Goal: Ask a question

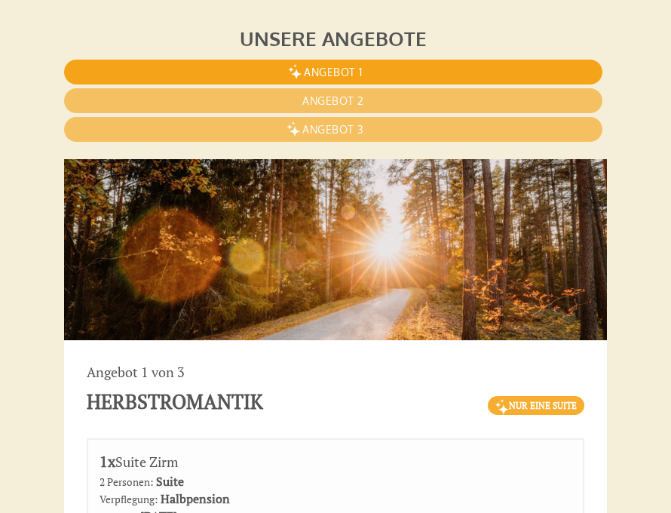
click at [359, 72] on span "Angebot 1" at bounding box center [333, 72] width 59 height 13
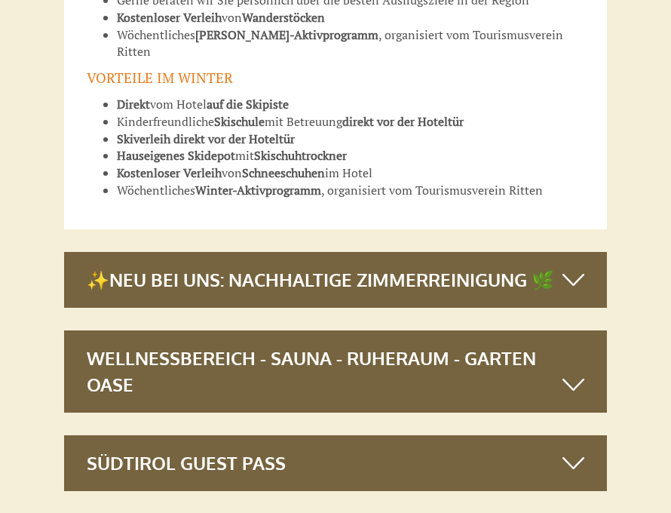
scroll to position [4139, 0]
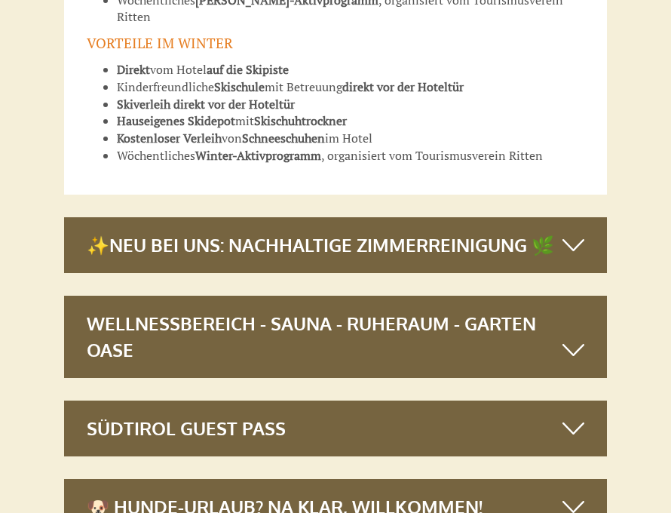
click at [279, 479] on div "🐶 Hunde-Urlaub? Na klar, willkommen!" at bounding box center [335, 507] width 543 height 56
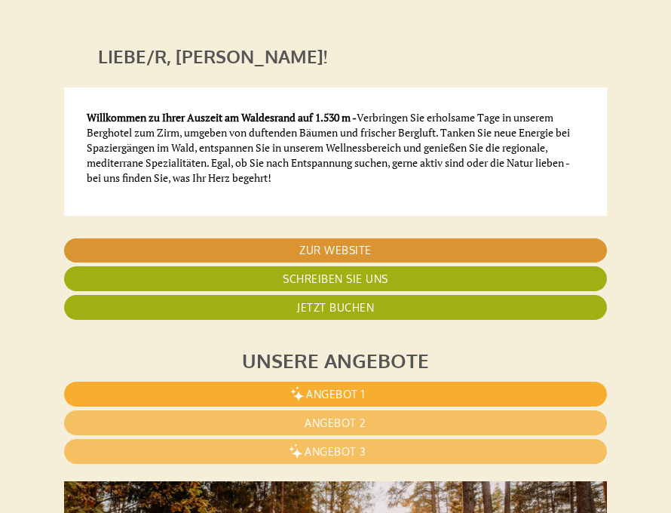
scroll to position [354, 0]
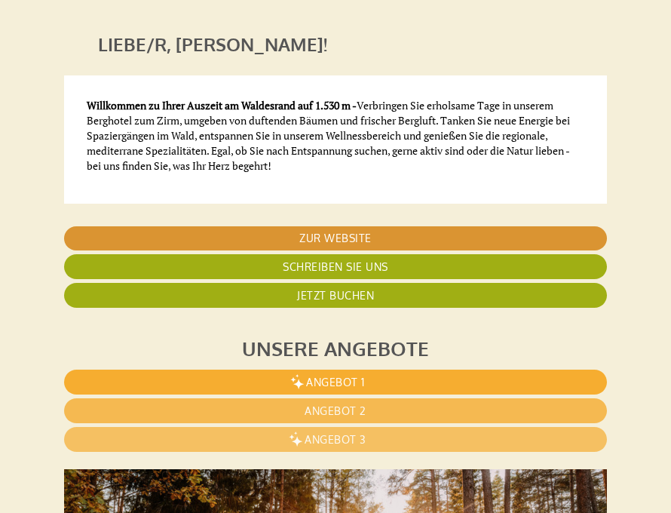
click at [360, 405] on span "Angebot 2" at bounding box center [336, 410] width 62 height 13
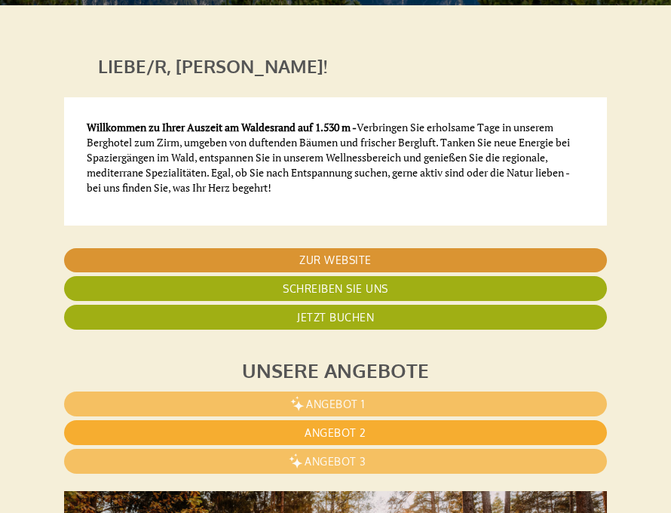
scroll to position [391, 0]
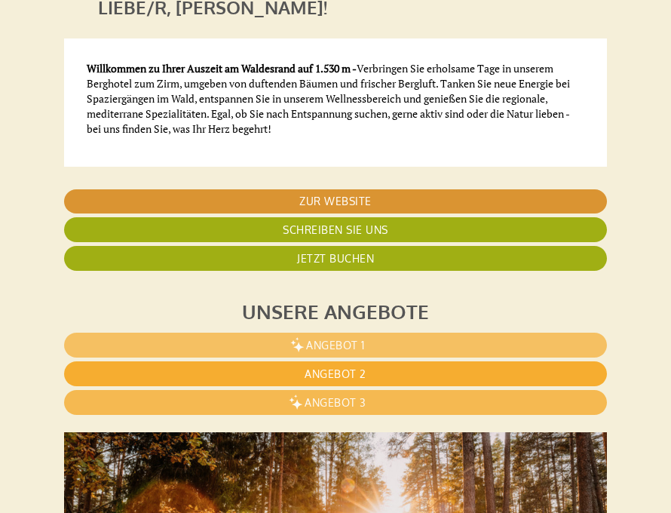
click at [362, 403] on span "Angebot 3" at bounding box center [336, 402] width 62 height 13
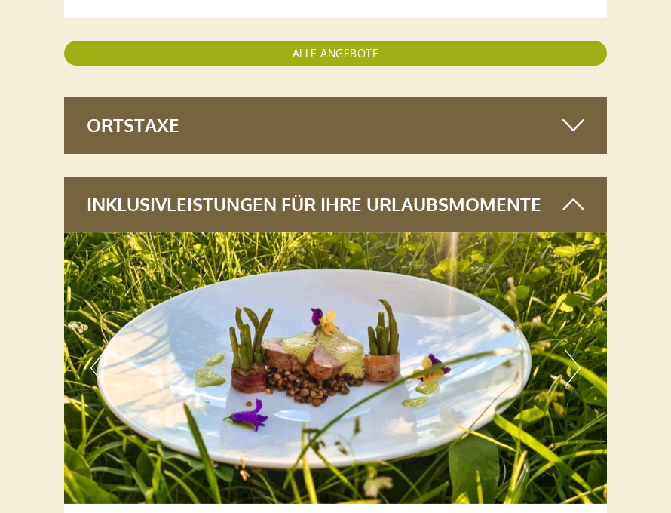
scroll to position [2527, 0]
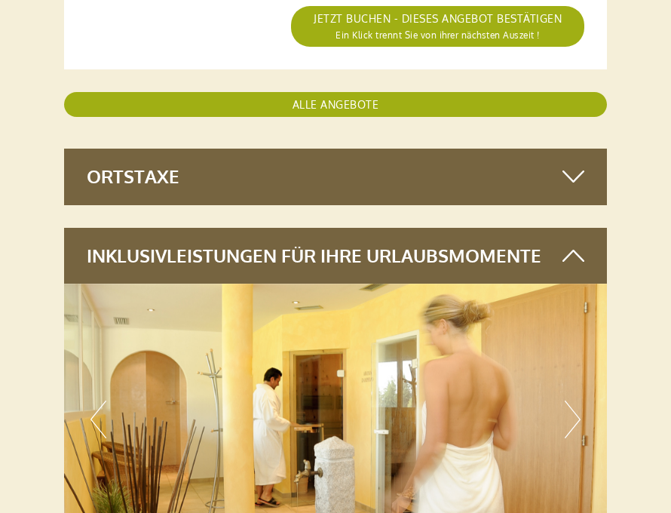
click at [574, 243] on icon at bounding box center [573, 256] width 22 height 26
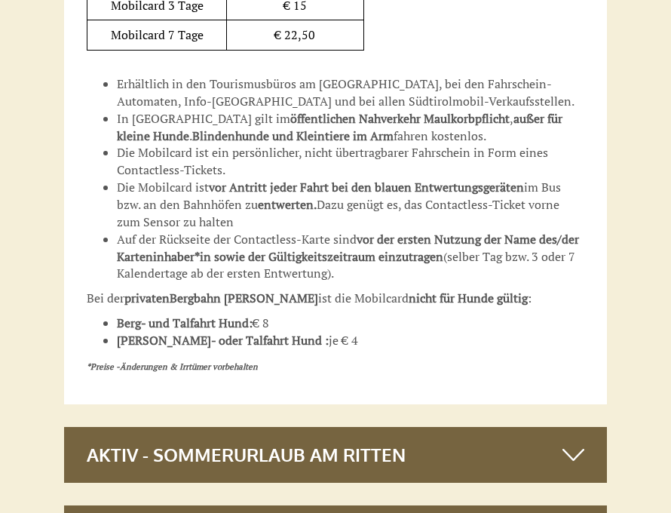
scroll to position [3936, 0]
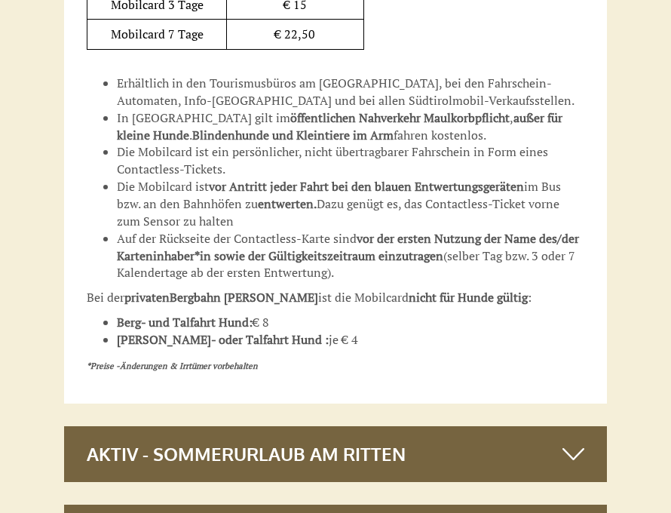
click at [410, 426] on div "Aktiv - Sommerurlaub am Ritten" at bounding box center [335, 454] width 543 height 56
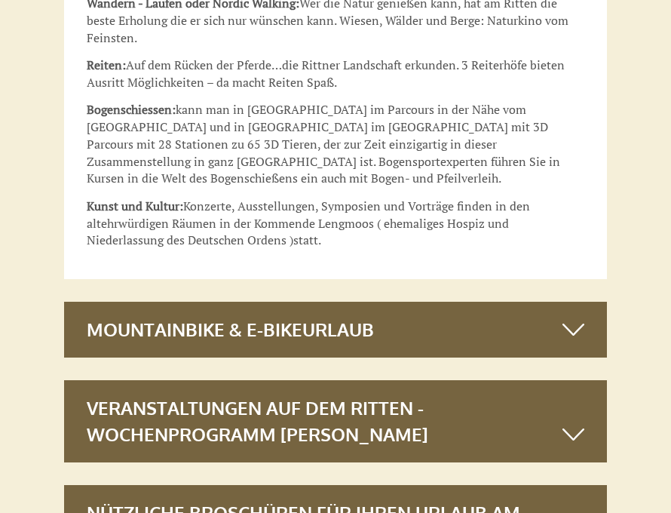
scroll to position [5183, 0]
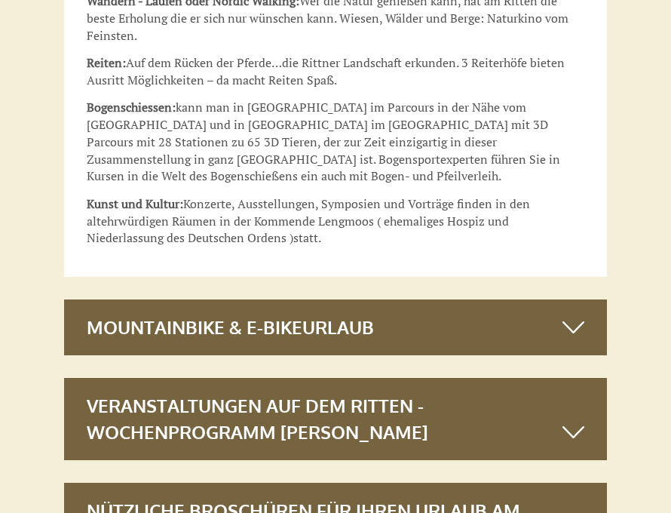
click at [308, 378] on div "Veranstaltungen auf dem Ritten - Wochenprogramm [PERSON_NAME]" at bounding box center [335, 419] width 543 height 82
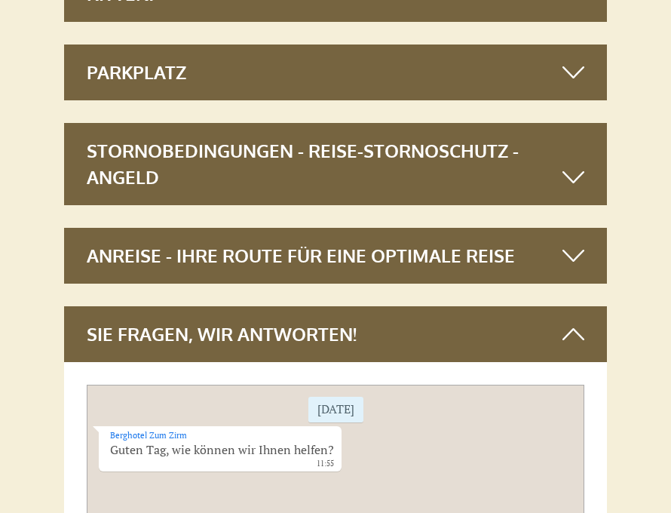
scroll to position [5906, 0]
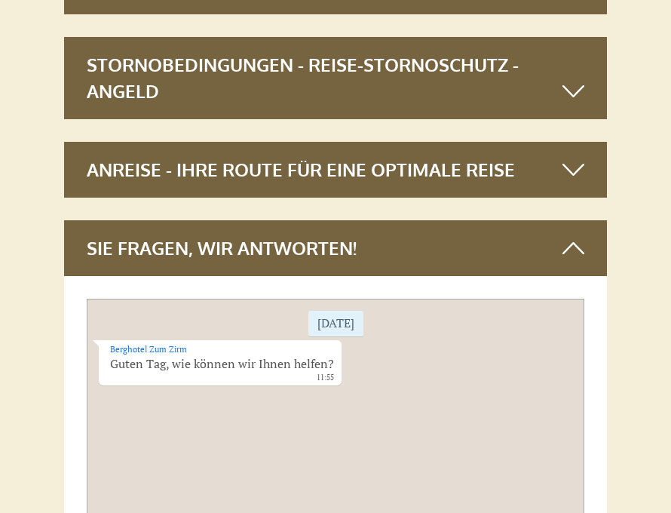
scroll to position [6010, 0]
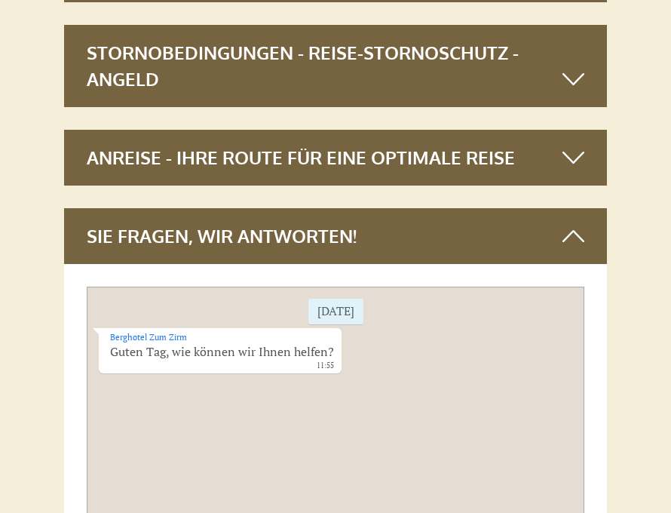
click at [100, 394] on div "[DATE] Berghotel Zum Zirm Guten Tag, wie können wir Ihnen helfen? 11:55" at bounding box center [336, 439] width 498 height 306
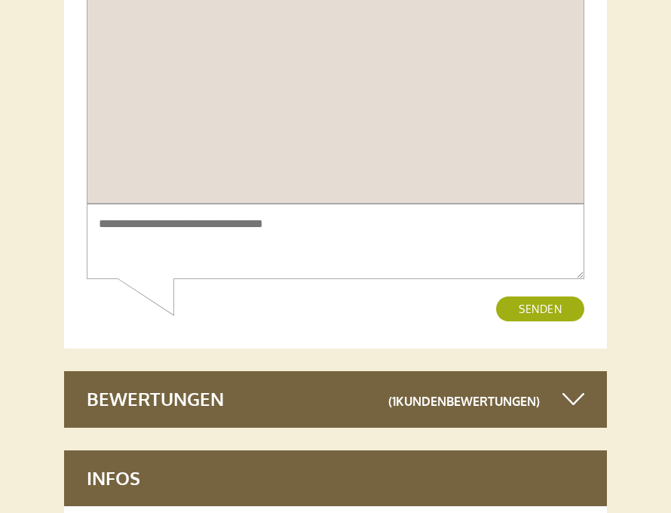
scroll to position [6423, 0]
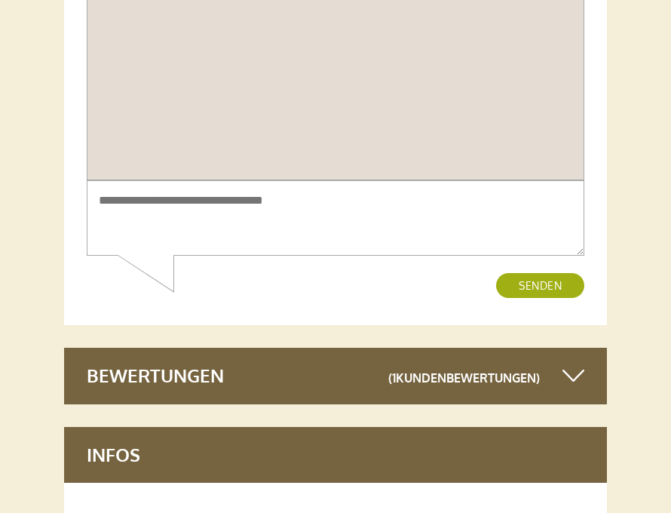
click at [111, 228] on textarea at bounding box center [336, 219] width 498 height 76
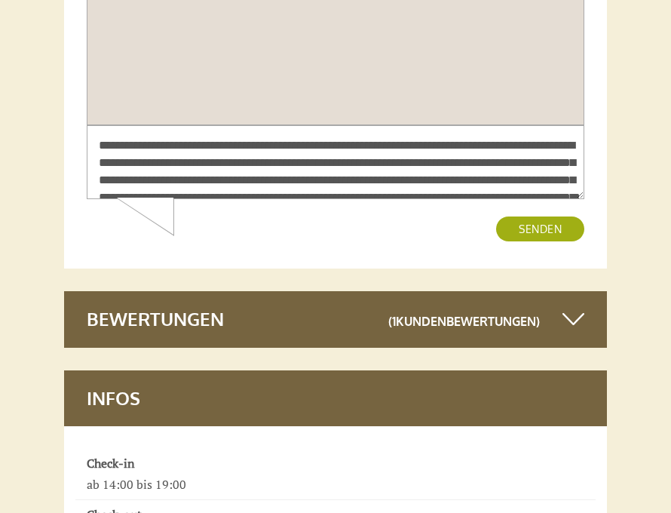
scroll to position [0, 0]
type textarea "**********"
click at [514, 228] on button "Senden" at bounding box center [540, 229] width 88 height 25
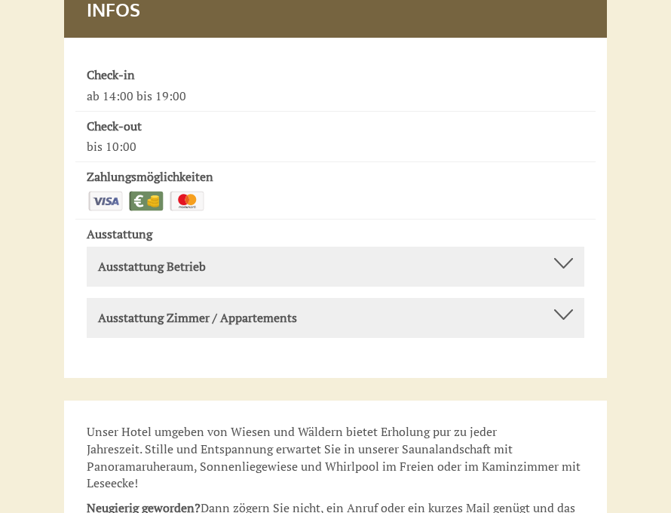
scroll to position [6867, 0]
click at [206, 259] on b "Ausstattung Betrieb" at bounding box center [152, 267] width 108 height 17
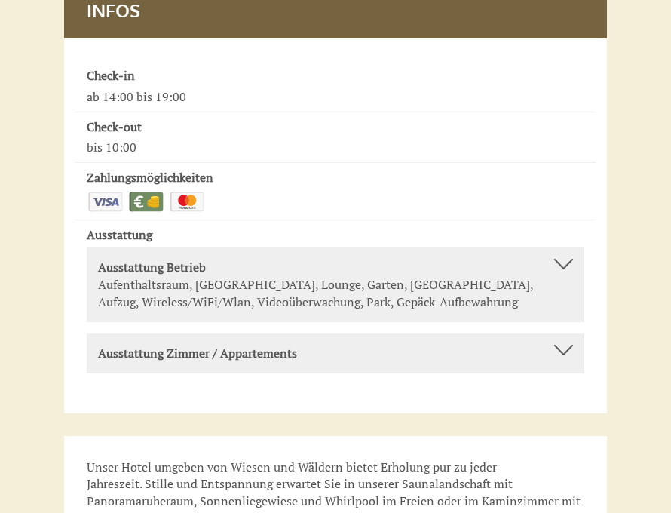
click at [244, 345] on b "Ausstattung Zimmer / Appartements" at bounding box center [197, 353] width 199 height 17
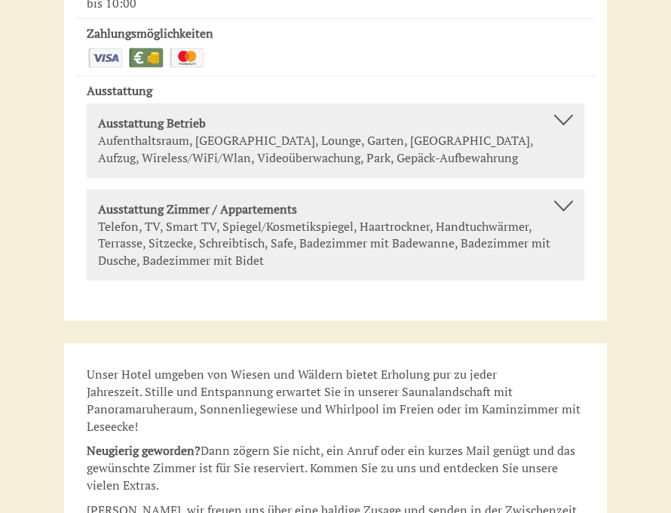
scroll to position [7014, 0]
